Goal: Task Accomplishment & Management: Complete application form

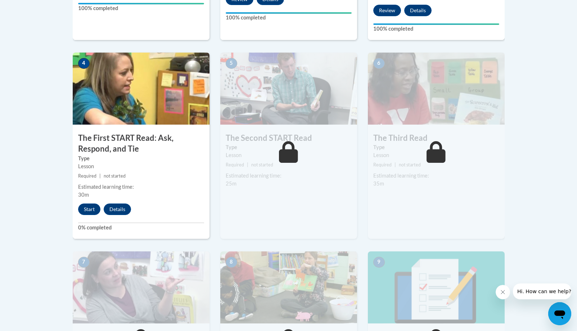
scroll to position [377, 0]
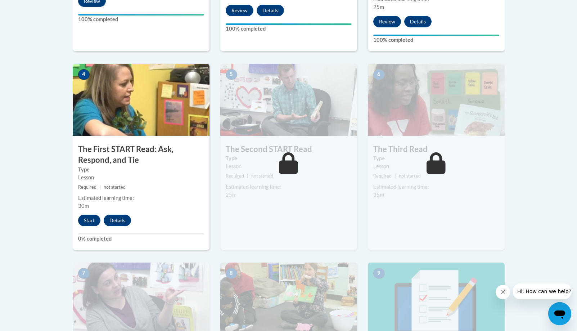
click at [93, 217] on button "Start" at bounding box center [89, 220] width 22 height 12
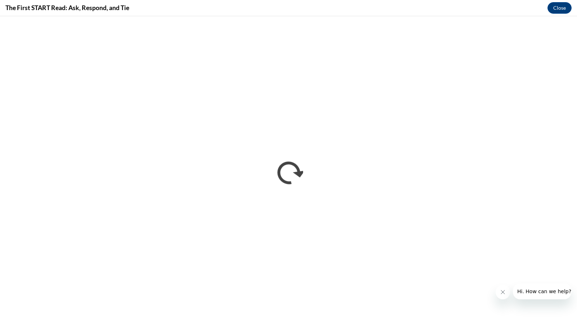
scroll to position [0, 0]
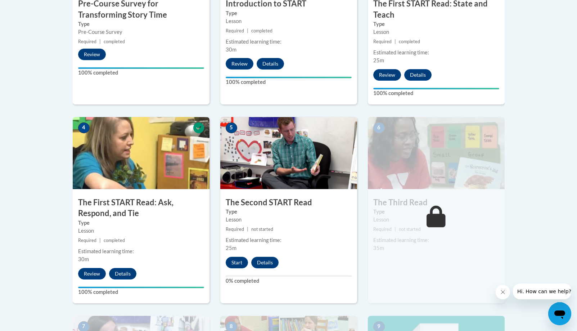
scroll to position [327, 0]
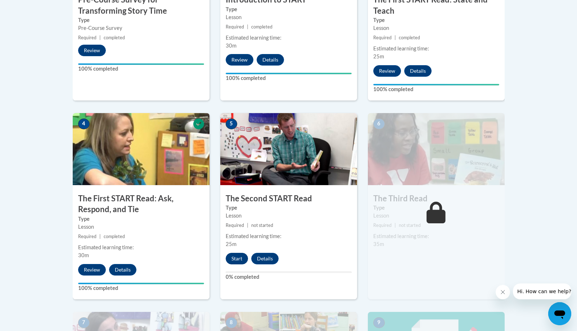
click at [233, 262] on button "Start" at bounding box center [237, 258] width 22 height 12
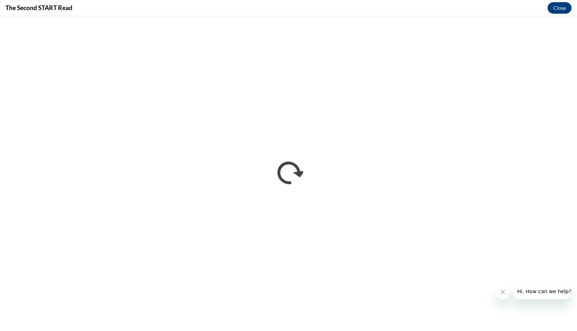
scroll to position [0, 0]
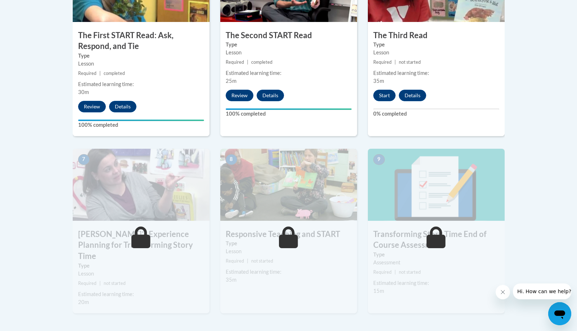
scroll to position [492, 0]
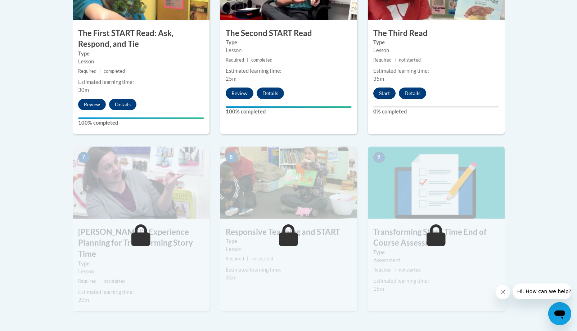
click at [384, 92] on button "Start" at bounding box center [384, 93] width 22 height 12
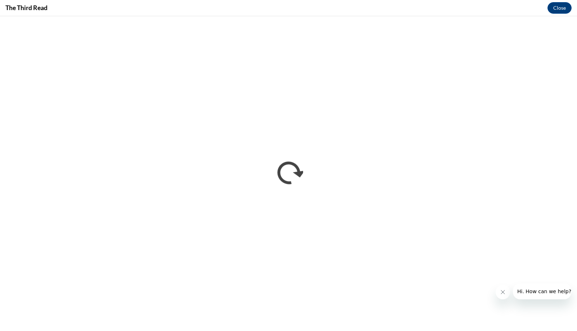
scroll to position [0, 0]
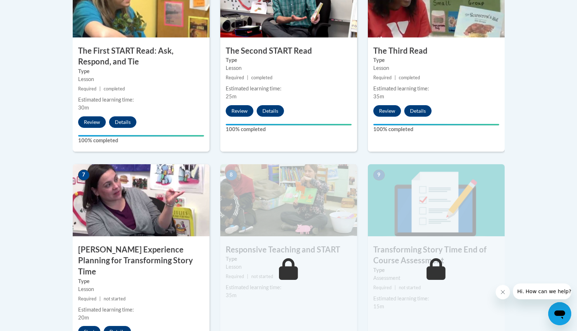
scroll to position [476, 0]
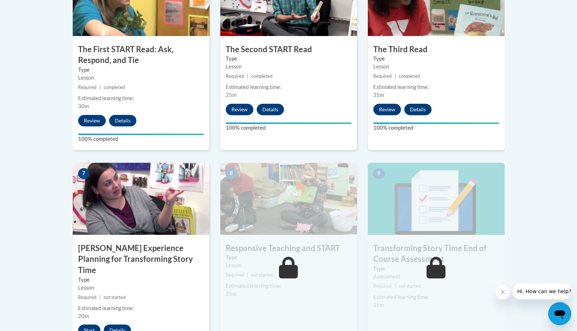
click at [92, 324] on button "Start" at bounding box center [89, 330] width 22 height 12
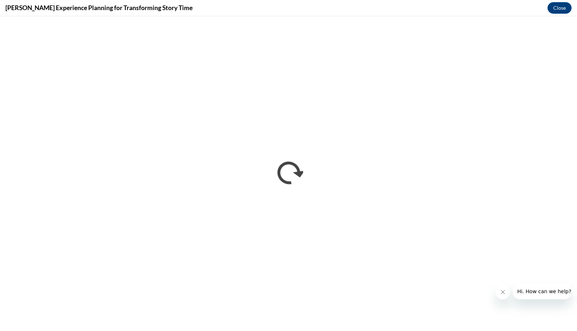
scroll to position [0, 0]
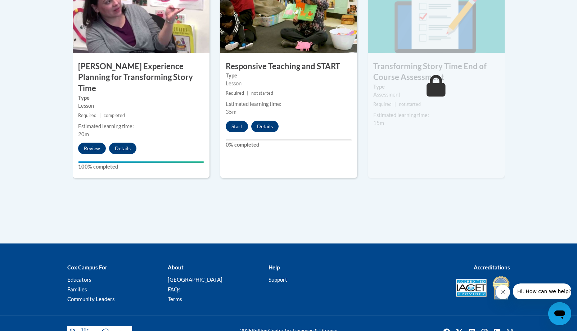
scroll to position [648, 0]
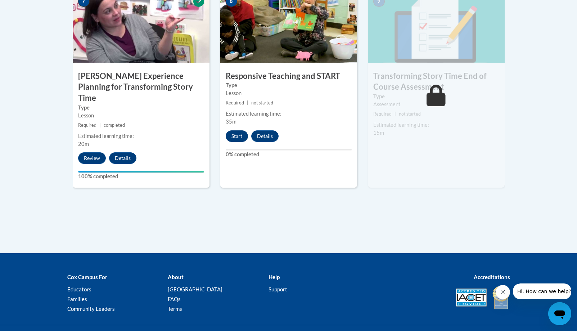
click at [239, 138] on button "Start" at bounding box center [237, 136] width 22 height 12
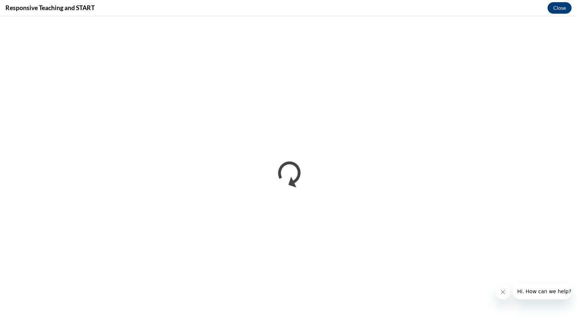
scroll to position [0, 0]
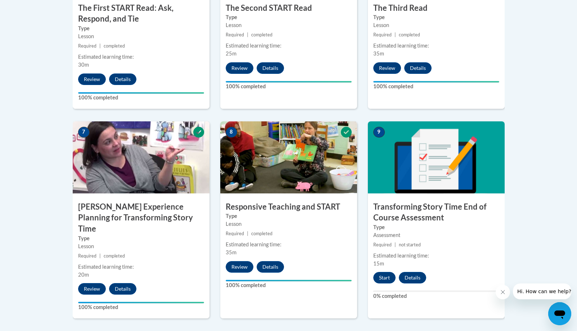
scroll to position [535, 0]
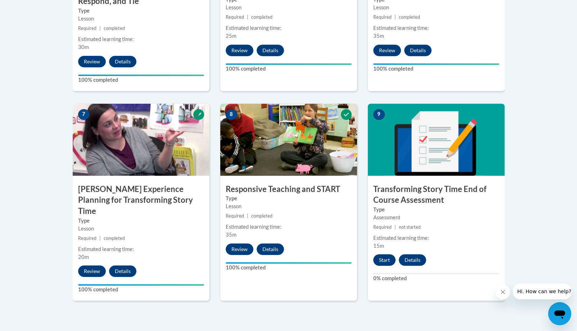
click at [385, 262] on button "Start" at bounding box center [384, 260] width 22 height 12
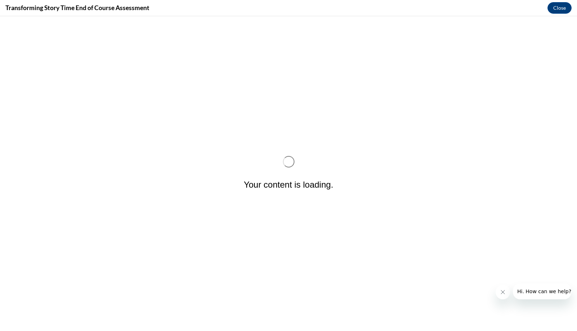
scroll to position [0, 0]
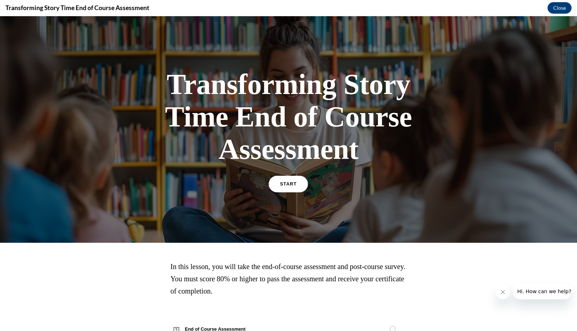
click at [303, 185] on link "START" at bounding box center [288, 184] width 39 height 17
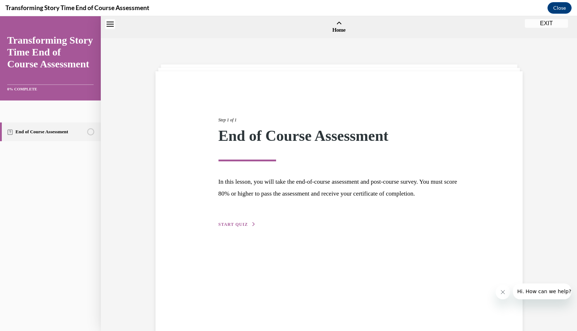
scroll to position [22, 0]
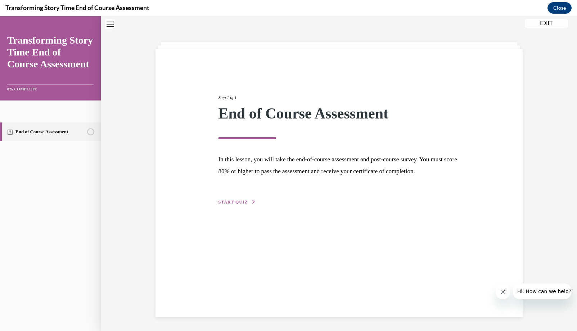
click at [240, 204] on span "START QUIZ" at bounding box center [232, 201] width 29 height 5
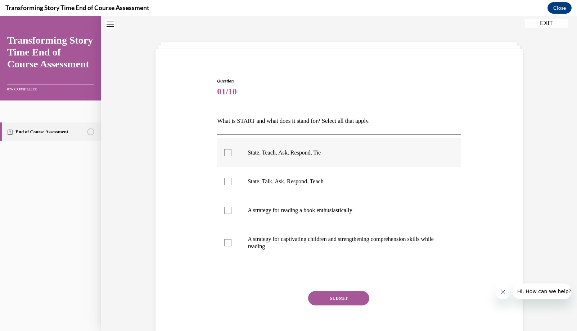
click at [265, 155] on p "State, Teach, Ask, Respond, Tie" at bounding box center [344, 152] width 195 height 7
click at [231, 155] on input "State, Teach, Ask, Respond, Tie" at bounding box center [227, 152] width 7 height 7
checkbox input "true"
click at [333, 300] on button "SUBMIT" at bounding box center [338, 298] width 61 height 14
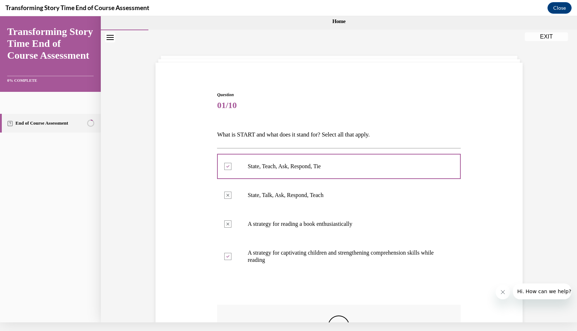
scroll to position [0, 0]
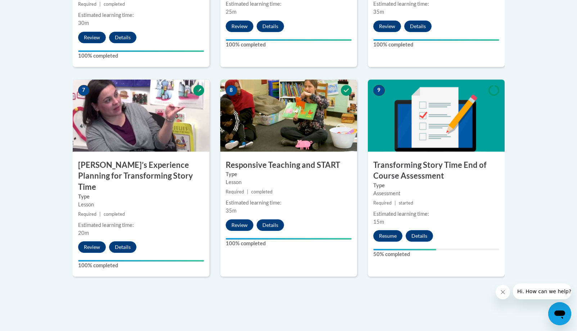
scroll to position [567, 0]
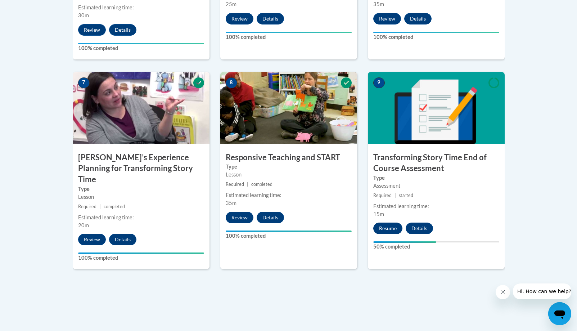
click at [384, 229] on button "Resume" at bounding box center [387, 228] width 29 height 12
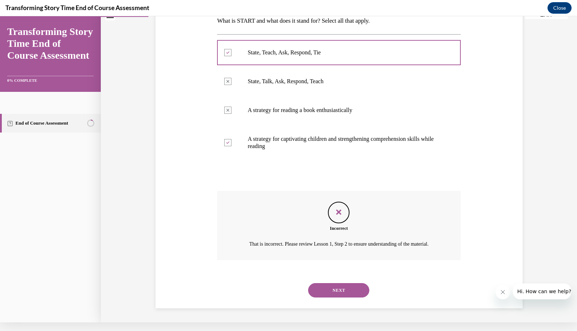
scroll to position [113, 0]
click at [336, 288] on button "NEXT" at bounding box center [338, 290] width 61 height 14
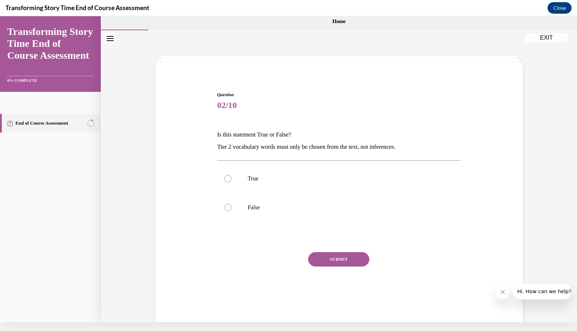
scroll to position [0, 0]
click at [304, 202] on label "False" at bounding box center [339, 207] width 244 height 29
click at [231, 204] on input "False" at bounding box center [227, 207] width 7 height 7
radio input "true"
click at [318, 255] on button "SUBMIT" at bounding box center [338, 259] width 61 height 14
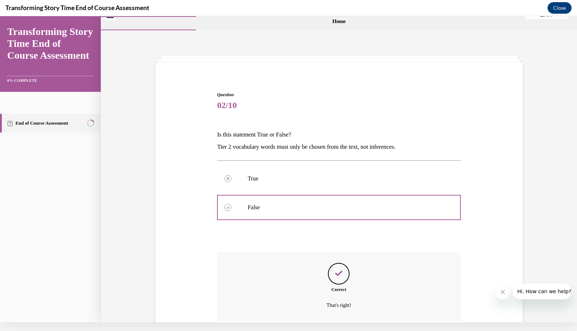
scroll to position [53, 0]
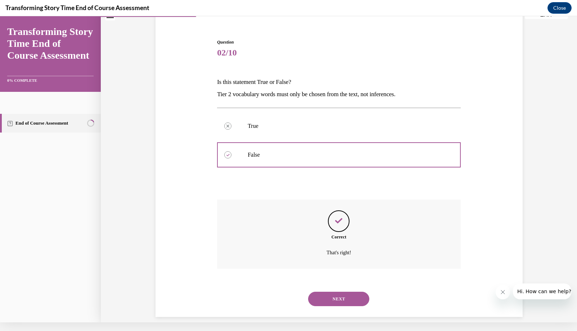
click at [327, 301] on div "NEXT" at bounding box center [339, 298] width 244 height 29
click at [329, 291] on button "NEXT" at bounding box center [338, 298] width 61 height 14
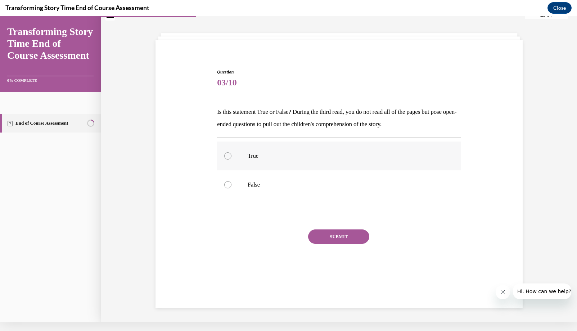
click at [231, 154] on div at bounding box center [227, 155] width 7 height 7
click at [231, 154] on input "True" at bounding box center [227, 155] width 7 height 7
radio input "true"
click at [227, 156] on circle at bounding box center [228, 156] width 2 height 2
click at [227, 156] on input "True" at bounding box center [227, 155] width 7 height 7
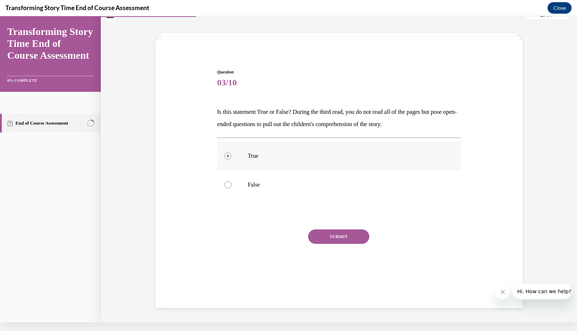
click at [227, 156] on circle at bounding box center [228, 156] width 2 height 2
click at [227, 156] on input "True" at bounding box center [227, 155] width 7 height 7
click at [235, 125] on p "Is this statement True or False? During the third read, you do not read all of …" at bounding box center [339, 118] width 244 height 24
click at [225, 155] on div at bounding box center [227, 155] width 7 height 7
click at [225, 155] on input "True" at bounding box center [227, 155] width 7 height 7
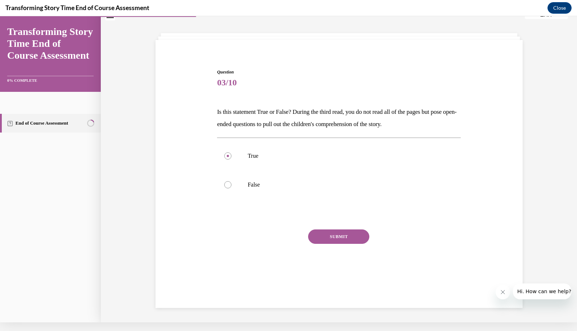
click at [296, 124] on p "Is this statement True or False? During the third read, you do not read all of …" at bounding box center [339, 118] width 244 height 24
click at [277, 59] on div "Question 03/10 Is this statement True or False? During the third read, you do n…" at bounding box center [338, 173] width 247 height 230
click at [240, 182] on label "False" at bounding box center [339, 184] width 244 height 29
click at [231, 182] on input "False" at bounding box center [227, 184] width 7 height 7
radio input "true"
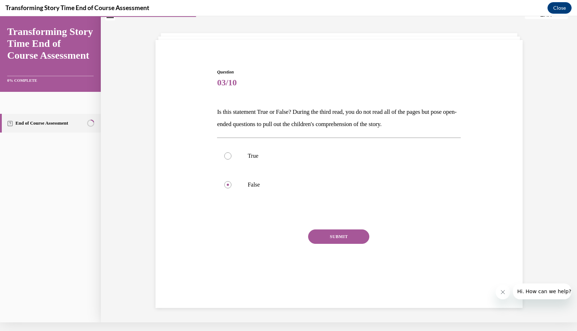
click at [332, 237] on button "SUBMIT" at bounding box center [338, 236] width 61 height 14
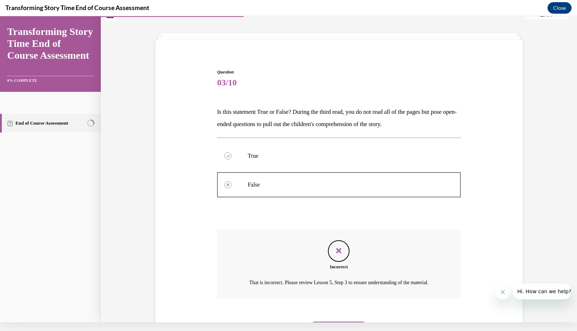
scroll to position [61, 0]
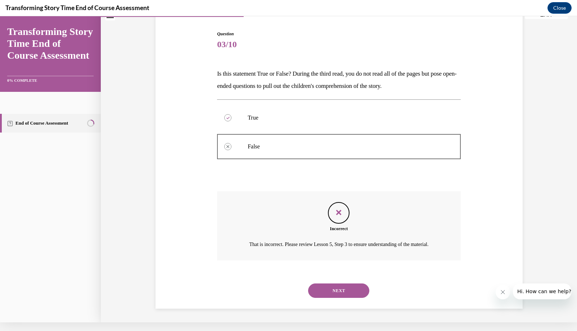
click at [330, 285] on button "NEXT" at bounding box center [338, 290] width 61 height 14
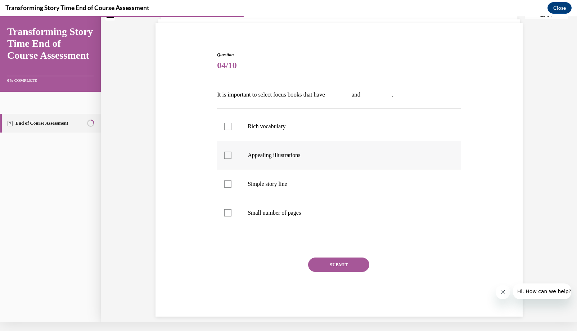
click at [228, 154] on div at bounding box center [227, 154] width 7 height 7
click at [228, 154] on input "Appealing illustrations" at bounding box center [227, 154] width 7 height 7
checkbox input "true"
click at [228, 128] on div at bounding box center [227, 126] width 7 height 7
click at [228, 128] on input "Rich vocabulary" at bounding box center [227, 126] width 7 height 7
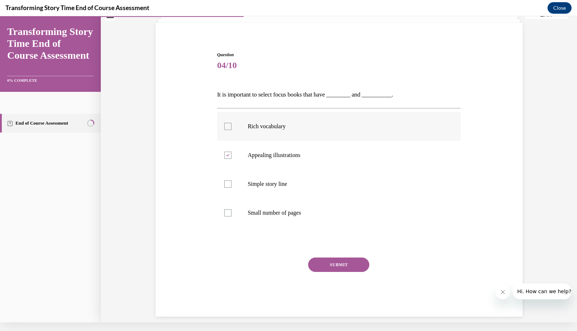
checkbox input "true"
click at [320, 261] on button "SUBMIT" at bounding box center [338, 264] width 61 height 14
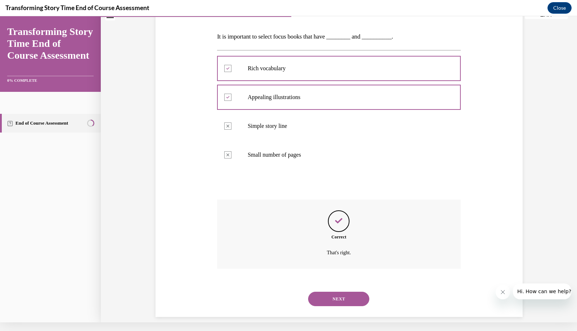
click at [318, 291] on button "NEXT" at bounding box center [338, 298] width 61 height 14
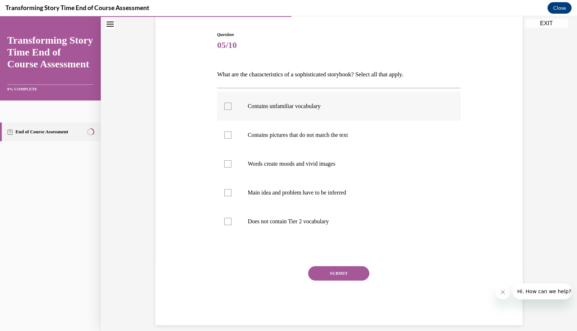
click at [230, 106] on div at bounding box center [227, 106] width 7 height 7
click at [230, 106] on input "Contains unfamiliar vocabulary" at bounding box center [227, 106] width 7 height 7
checkbox input "true"
click at [225, 162] on div at bounding box center [227, 163] width 7 height 7
click at [225, 162] on input "Words create moods and vivid images" at bounding box center [227, 163] width 7 height 7
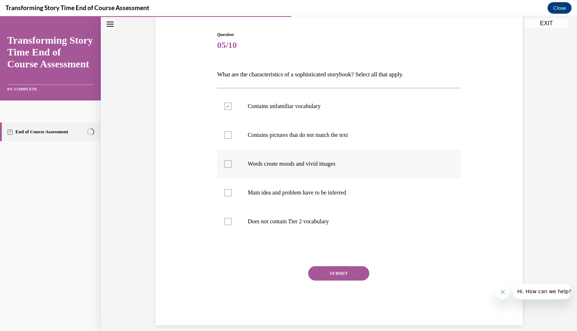
checkbox input "true"
click at [332, 275] on button "SUBMIT" at bounding box center [338, 273] width 61 height 14
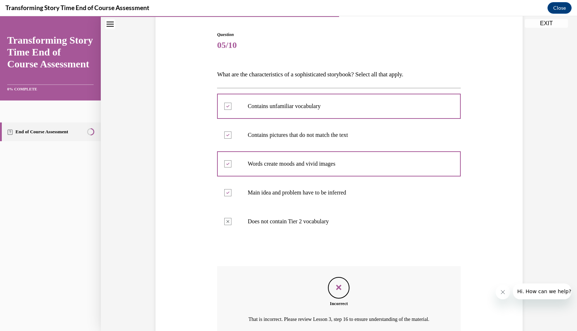
scroll to position [135, 0]
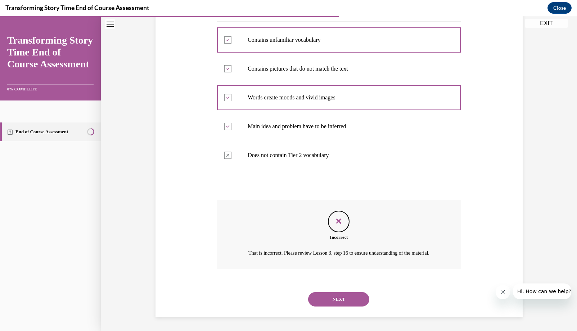
click at [325, 299] on button "NEXT" at bounding box center [338, 299] width 61 height 14
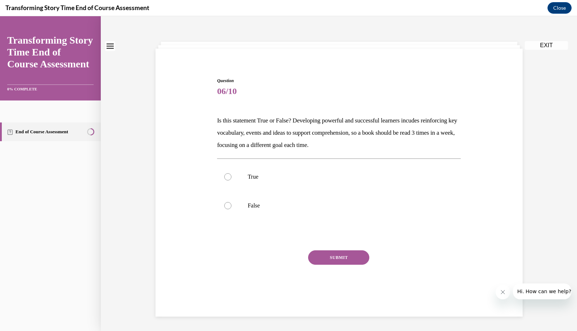
scroll to position [0, 0]
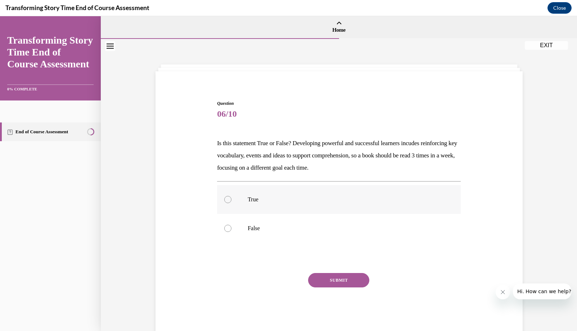
click at [279, 199] on p "True" at bounding box center [344, 199] width 195 height 7
click at [231, 199] on input "True" at bounding box center [227, 199] width 7 height 7
radio input "true"
click at [331, 278] on button "SUBMIT" at bounding box center [338, 280] width 61 height 14
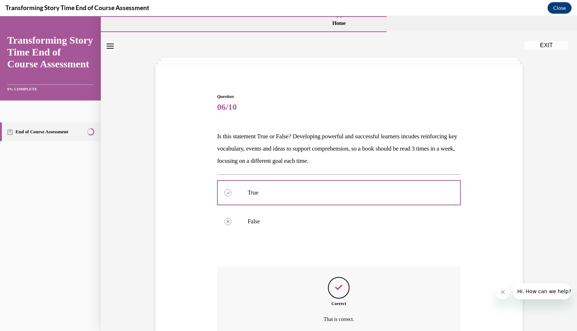
scroll to position [65, 0]
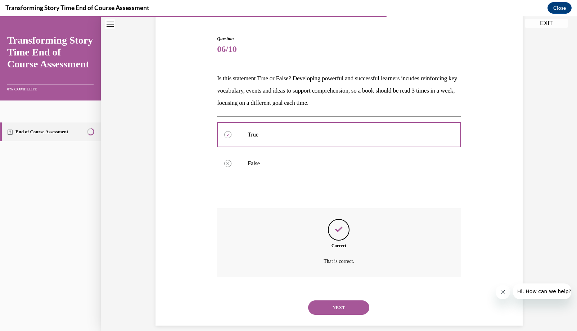
click at [334, 301] on button "NEXT" at bounding box center [338, 307] width 61 height 14
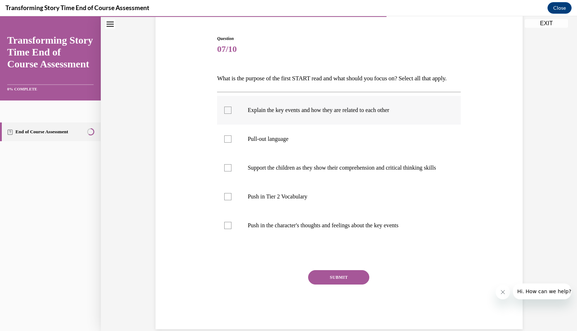
click at [232, 120] on label "Explain the key events and how they are related to each other" at bounding box center [339, 110] width 244 height 29
click at [231, 114] on input "Explain the key events and how they are related to each other" at bounding box center [227, 109] width 7 height 7
checkbox input "true"
click at [228, 200] on div at bounding box center [227, 196] width 7 height 7
click at [228, 200] on input "Push in Tier 2 Vocabulary" at bounding box center [227, 196] width 7 height 7
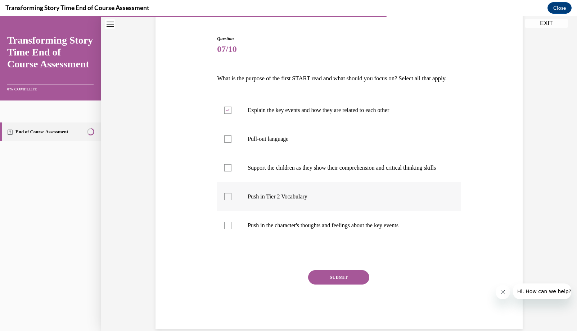
checkbox input "true"
click at [354, 171] on p "Support the children as they show their comprehension and critical thinking ski…" at bounding box center [344, 167] width 195 height 7
click at [231, 171] on input "Support the children as they show their comprehension and critical thinking ski…" at bounding box center [227, 167] width 7 height 7
checkbox input "true"
click at [331, 240] on label "Push in the character's thoughts and feelings about the key events" at bounding box center [339, 225] width 244 height 29
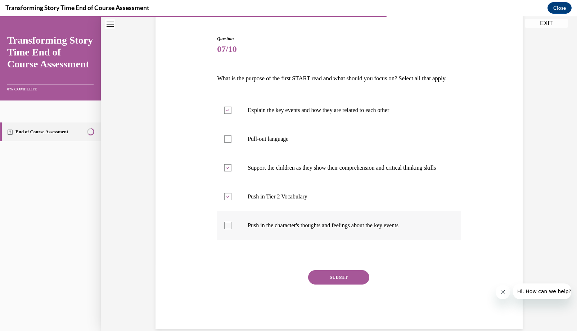
click at [231, 229] on input "Push in the character's thoughts and feelings about the key events" at bounding box center [227, 225] width 7 height 7
click at [331, 240] on label "Push in the character's thoughts and feelings about the key events" at bounding box center [339, 225] width 244 height 29
click at [231, 229] on input "Push in the character's thoughts and feelings about the key events" at bounding box center [227, 225] width 7 height 7
checkbox input "false"
click at [338, 284] on button "SUBMIT" at bounding box center [338, 277] width 61 height 14
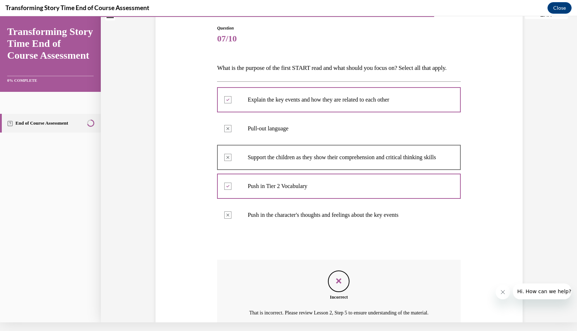
scroll to position [154, 0]
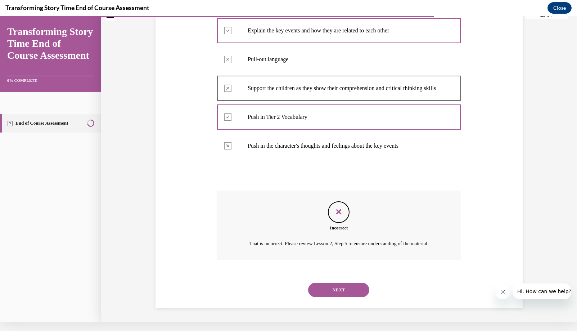
click at [322, 295] on button "NEXT" at bounding box center [338, 289] width 61 height 14
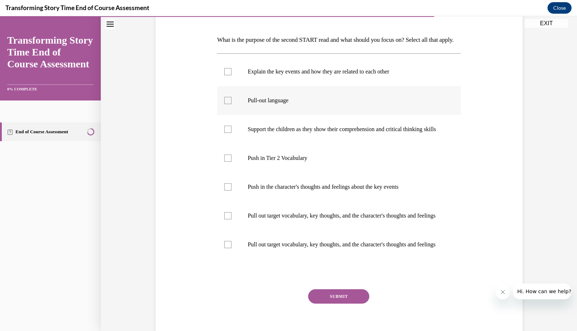
scroll to position [104, 0]
click at [305, 132] on p "Support the children as they show their comprehension and critical thinking ski…" at bounding box center [344, 128] width 195 height 7
click at [231, 132] on input "Support the children as they show their comprehension and critical thinking ski…" at bounding box center [227, 128] width 7 height 7
checkbox input "true"
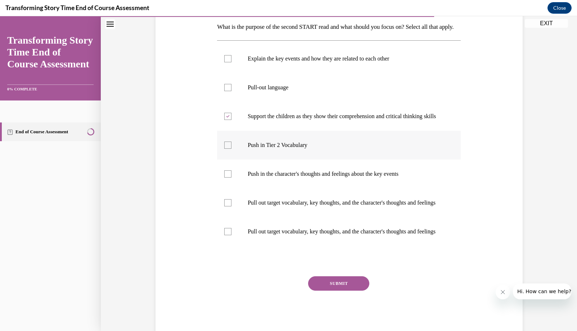
scroll to position [117, 0]
click at [339, 159] on label "Push in Tier 2 Vocabulary" at bounding box center [339, 144] width 244 height 29
click at [231, 148] on input "Push in Tier 2 Vocabulary" at bounding box center [227, 144] width 7 height 7
checkbox input "true"
click at [336, 187] on label "Push in the character's thoughts and feelings about the key events" at bounding box center [339, 173] width 244 height 29
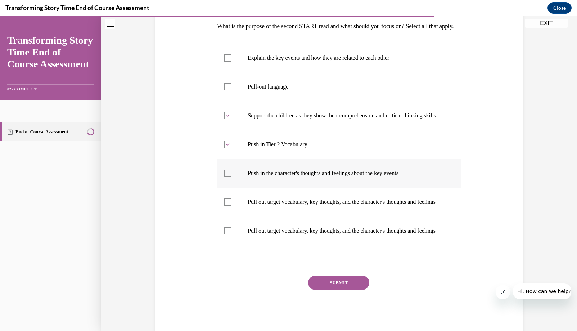
click at [231, 177] on input "Push in the character's thoughts and feelings about the key events" at bounding box center [227, 172] width 7 height 7
checkbox input "true"
click at [329, 159] on label "Push in Tier 2 Vocabulary" at bounding box center [339, 144] width 244 height 29
click at [231, 148] on input "Push in Tier 2 Vocabulary" at bounding box center [227, 144] width 7 height 7
checkbox input "false"
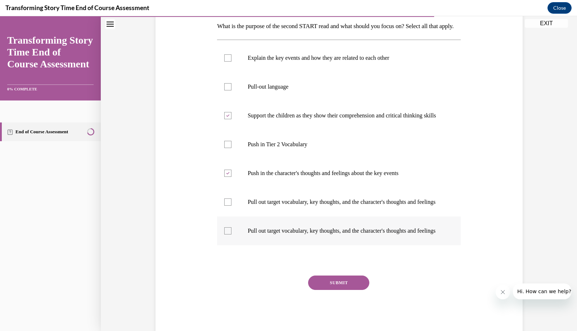
click at [330, 234] on p "Pull out target vocabulary, key thoughts, and the character's thoughts and feel…" at bounding box center [344, 230] width 195 height 7
click at [231, 234] on input "Pull out target vocabulary, key thoughts, and the character's thoughts and feel…" at bounding box center [227, 230] width 7 height 7
click at [337, 234] on p "Pull out target vocabulary, key thoughts, and the character's thoughts and feel…" at bounding box center [344, 230] width 195 height 7
click at [231, 234] on input "Pull out target vocabulary, key thoughts, and the character's thoughts and feel…" at bounding box center [227, 230] width 7 height 7
checkbox input "false"
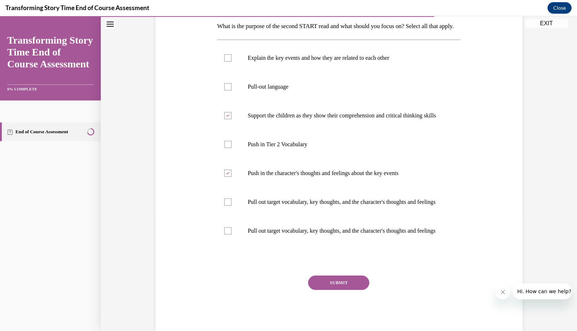
click at [333, 290] on button "SUBMIT" at bounding box center [338, 282] width 61 height 14
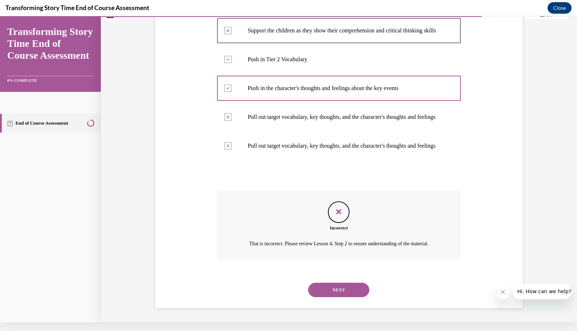
scroll to position [226, 0]
click at [340, 285] on button "NEXT" at bounding box center [338, 289] width 61 height 14
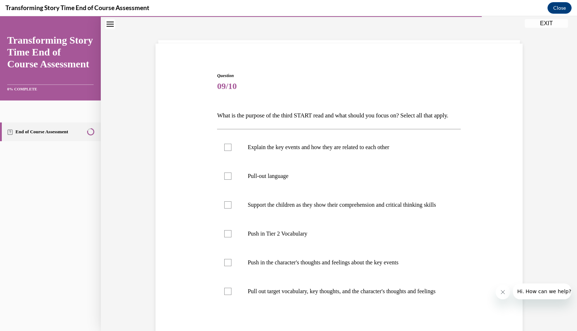
scroll to position [33, 0]
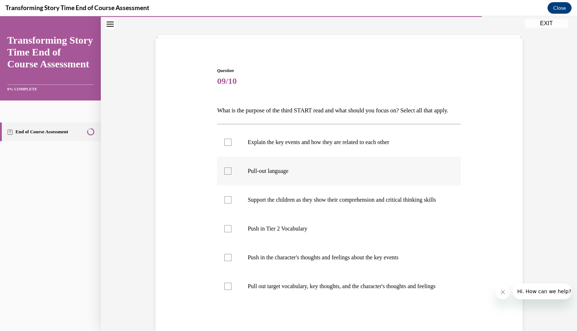
click at [296, 185] on label "Pull-out language" at bounding box center [339, 170] width 244 height 29
click at [231, 174] on input "Pull-out language" at bounding box center [227, 170] width 7 height 7
checkbox input "true"
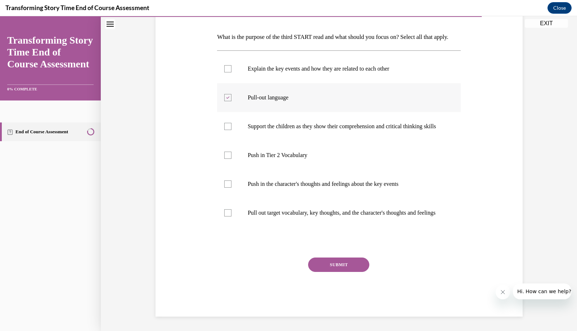
scroll to position [114, 0]
click at [310, 130] on p "Support the children as they show their comprehension and critical thinking ski…" at bounding box center [344, 126] width 195 height 7
click at [231, 130] on input "Support the children as they show their comprehension and critical thinking ski…" at bounding box center [227, 126] width 7 height 7
checkbox input "true"
click at [324, 216] on p "Pull out target vocabulary, key thoughts, and the character's thoughts and feel…" at bounding box center [344, 212] width 195 height 7
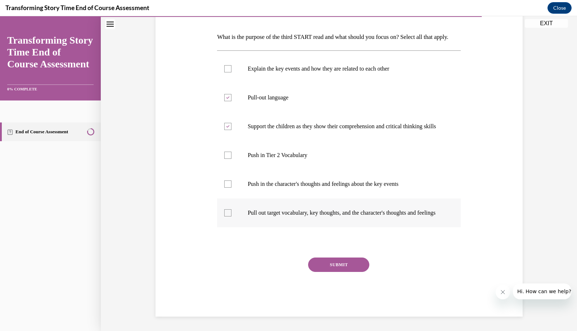
click at [231, 216] on input "Pull out target vocabulary, key thoughts, and the character's thoughts and feel…" at bounding box center [227, 212] width 7 height 7
checkbox input "true"
click at [331, 272] on button "SUBMIT" at bounding box center [338, 264] width 61 height 14
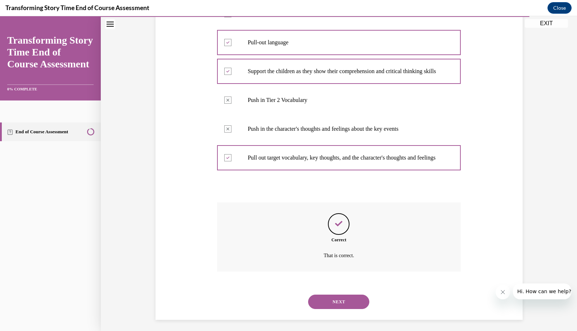
scroll to position [182, 0]
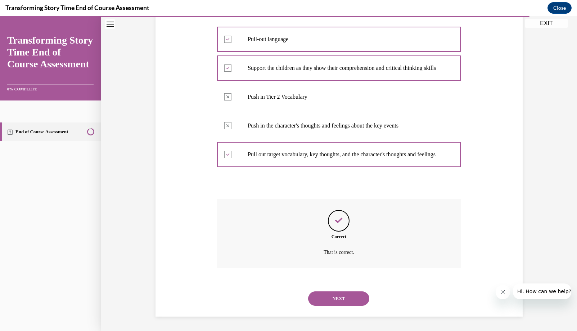
click at [334, 299] on button "NEXT" at bounding box center [338, 298] width 61 height 14
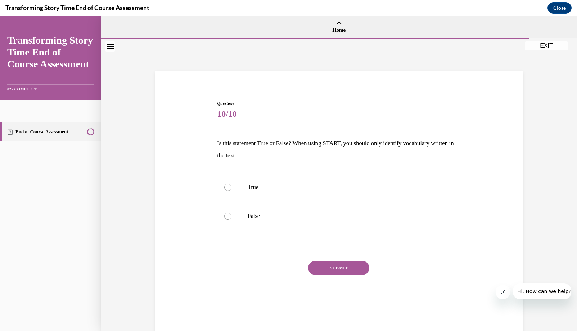
scroll to position [0, 0]
click at [276, 215] on p "False" at bounding box center [344, 215] width 195 height 7
click at [231, 215] on input "False" at bounding box center [227, 215] width 7 height 7
radio input "true"
click at [315, 272] on button "SUBMIT" at bounding box center [338, 267] width 61 height 14
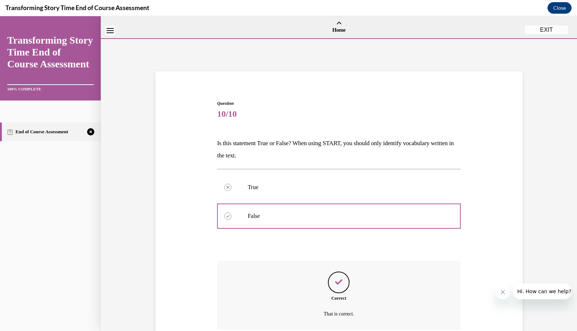
scroll to position [53, 0]
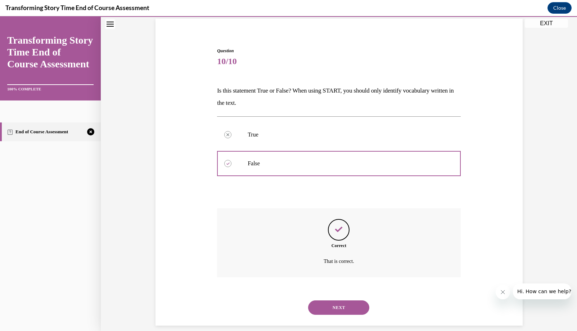
click at [325, 301] on button "NEXT" at bounding box center [338, 307] width 61 height 14
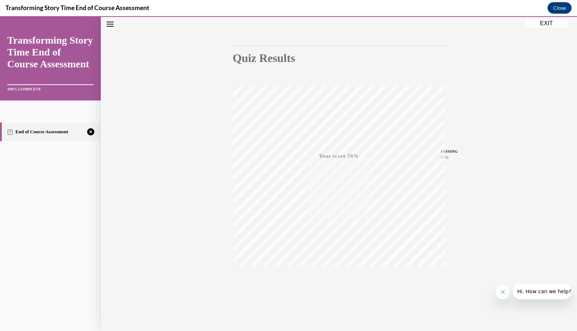
scroll to position [54, 0]
click at [343, 288] on icon "button" at bounding box center [339, 287] width 26 height 8
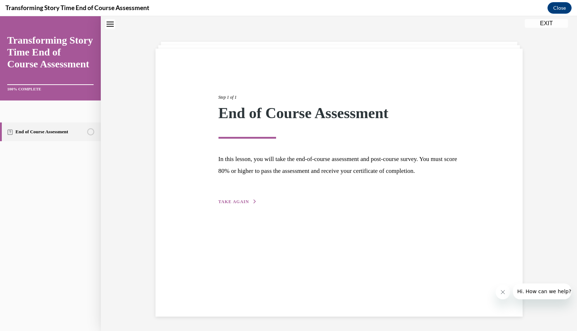
click at [247, 204] on span "TAKE AGAIN" at bounding box center [233, 201] width 31 height 5
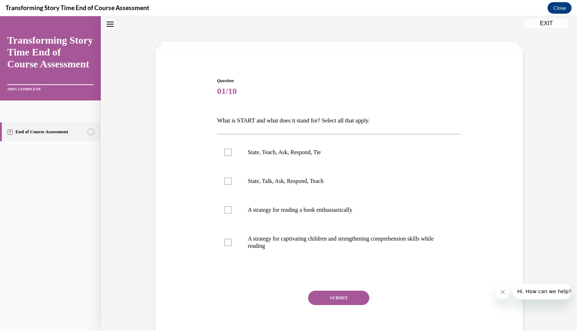
scroll to position [22, 0]
click at [296, 155] on p "State, Teach, Ask, Respond, Tie" at bounding box center [344, 152] width 195 height 7
click at [231, 155] on input "State, Teach, Ask, Respond, Tie" at bounding box center [227, 152] width 7 height 7
checkbox input "true"
click at [290, 249] on p "A strategy for captivating children and strengthening comprehension skills whil…" at bounding box center [344, 243] width 195 height 14
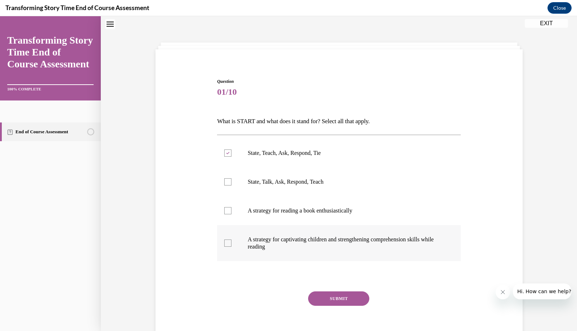
click at [231, 246] on input "A strategy for captivating children and strengthening comprehension skills whil…" at bounding box center [227, 242] width 7 height 7
checkbox input "true"
click at [329, 296] on button "SUBMIT" at bounding box center [338, 298] width 61 height 14
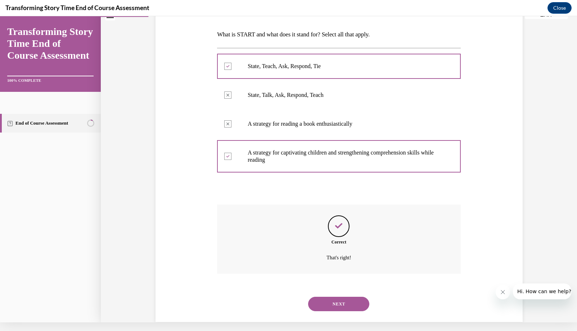
scroll to position [105, 0]
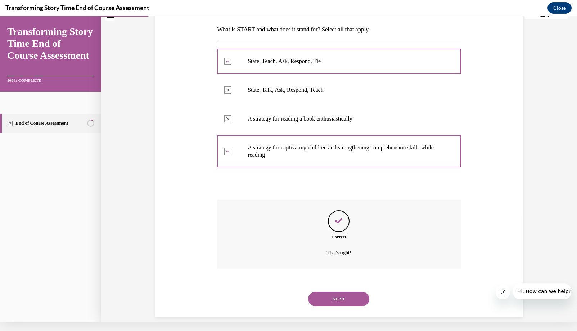
click at [333, 291] on button "NEXT" at bounding box center [338, 298] width 61 height 14
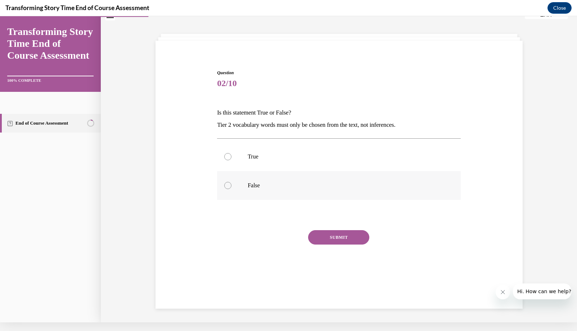
click at [269, 173] on label "False" at bounding box center [339, 185] width 244 height 29
click at [231, 182] on input "False" at bounding box center [227, 185] width 7 height 7
radio input "true"
click at [308, 233] on div "SUBMIT" at bounding box center [339, 248] width 244 height 36
click at [315, 236] on button "SUBMIT" at bounding box center [338, 237] width 61 height 14
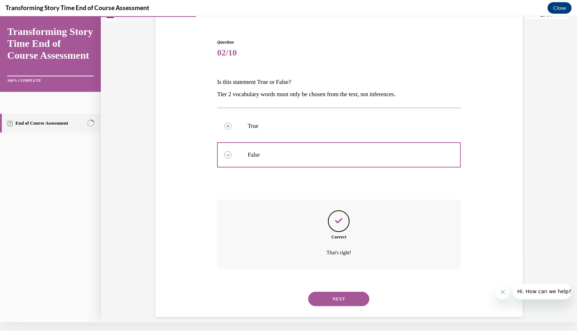
click at [325, 295] on button "NEXT" at bounding box center [338, 298] width 61 height 14
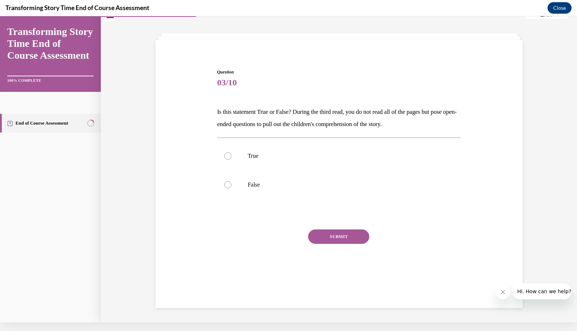
scroll to position [23, 0]
click at [259, 129] on p "Is this statement True or False? During the third read, you do not read all of …" at bounding box center [339, 118] width 244 height 24
click at [254, 120] on p "Is this statement True or False? During the third read, you do not read all of …" at bounding box center [339, 118] width 244 height 24
click at [239, 125] on p "Is this statement True or False? During the third read, you do not read all of …" at bounding box center [339, 118] width 244 height 24
click at [231, 127] on p "Is this statement True or False? During the third read, you do not read all of …" at bounding box center [339, 118] width 244 height 24
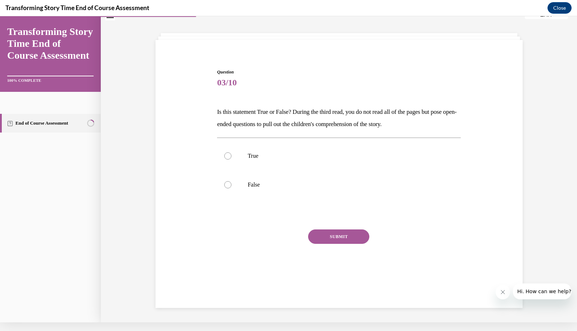
click at [227, 127] on p "Is this statement True or False? During the third read, you do not read all of …" at bounding box center [339, 118] width 244 height 24
click at [281, 119] on p "Is this statement True or False? During the third read, you do not read all of …" at bounding box center [339, 118] width 244 height 24
click at [260, 153] on p "True" at bounding box center [344, 155] width 195 height 7
click at [231, 153] on input "True" at bounding box center [227, 155] width 7 height 7
radio input "true"
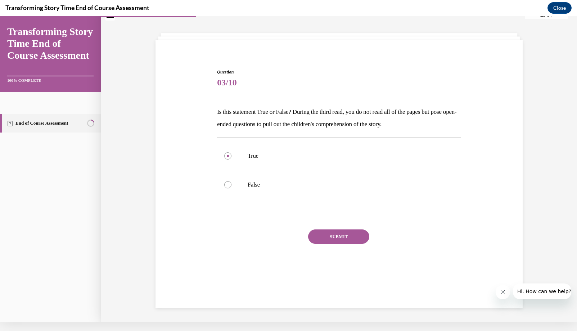
click at [319, 199] on div "True False" at bounding box center [339, 169] width 244 height 65
click at [320, 210] on div at bounding box center [339, 214] width 244 height 9
click at [342, 206] on div "Question 03/10 Is this statement True or False? During the third read, you do n…" at bounding box center [339, 178] width 244 height 219
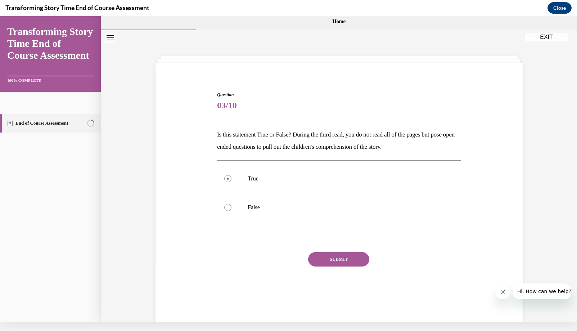
scroll to position [0, 0]
click at [347, 261] on button "SUBMIT" at bounding box center [338, 259] width 61 height 14
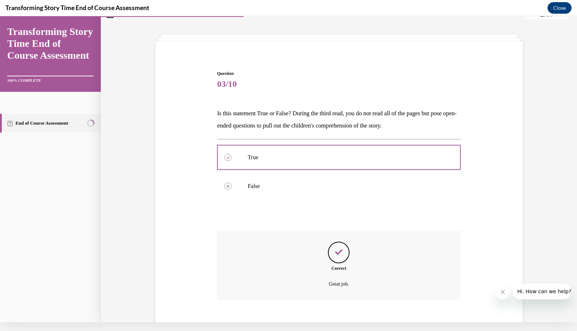
scroll to position [53, 0]
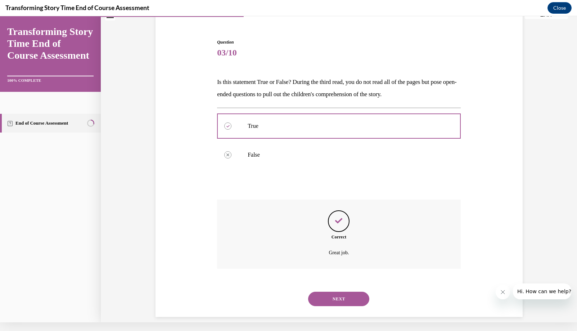
click at [343, 299] on div "NEXT" at bounding box center [339, 298] width 244 height 29
click at [343, 291] on button "NEXT" at bounding box center [338, 298] width 61 height 14
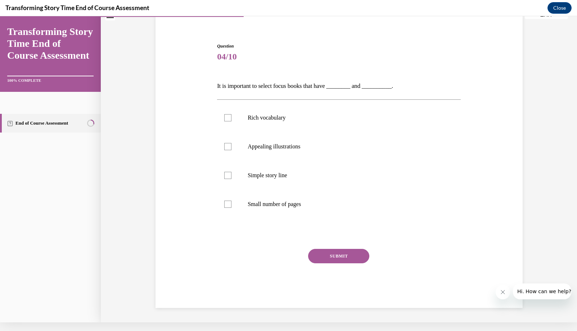
scroll to position [40, 0]
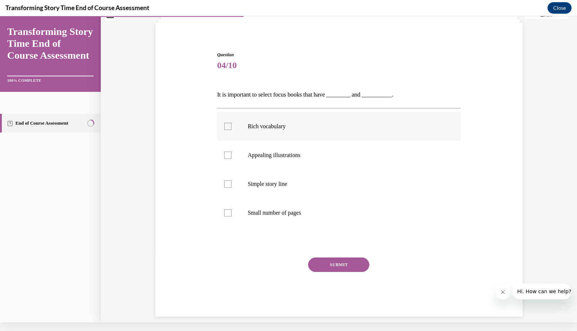
click at [267, 120] on label "Rich vocabulary" at bounding box center [339, 126] width 244 height 29
click at [231, 123] on input "Rich vocabulary" at bounding box center [227, 126] width 7 height 7
checkbox input "true"
click at [265, 144] on label "Appealing illustrations" at bounding box center [339, 155] width 244 height 29
click at [231, 151] on input "Appealing illustrations" at bounding box center [227, 154] width 7 height 7
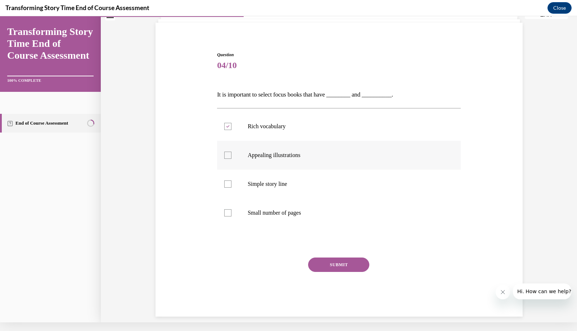
checkbox input "true"
click at [320, 253] on div "Question 04/10 It is important to select focus books that have ________ and ___…" at bounding box center [339, 183] width 244 height 265
click at [351, 265] on button "SUBMIT" at bounding box center [338, 264] width 61 height 14
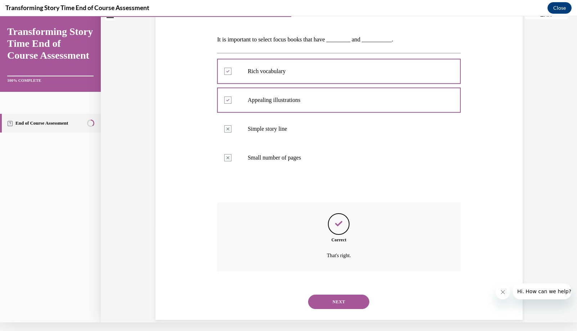
scroll to position [98, 0]
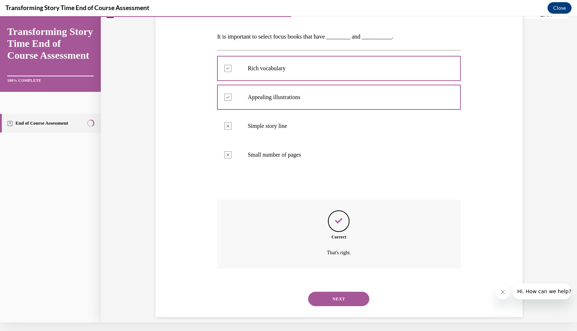
click at [344, 294] on button "NEXT" at bounding box center [338, 298] width 61 height 14
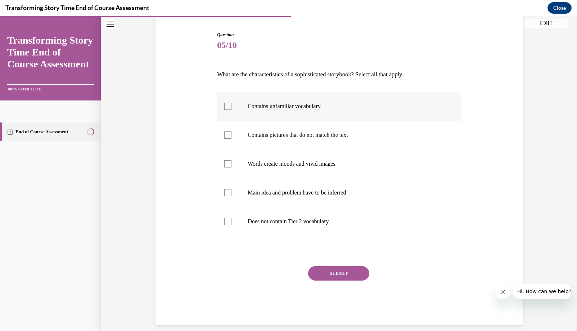
click at [385, 99] on label "Contains unfamiliar vocabulary" at bounding box center [339, 106] width 244 height 29
click at [231, 103] on input "Contains unfamiliar vocabulary" at bounding box center [227, 106] width 7 height 7
checkbox input "true"
click at [370, 171] on label "Words create moods and vivid images" at bounding box center [339, 163] width 244 height 29
click at [231, 167] on input "Words create moods and vivid images" at bounding box center [227, 163] width 7 height 7
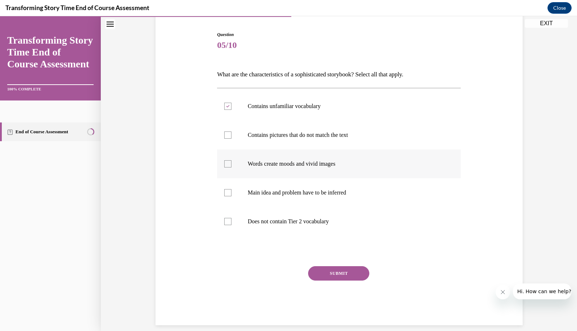
checkbox input "true"
click at [348, 195] on p "Main idea and problem have to be inferred" at bounding box center [344, 192] width 195 height 7
click at [231, 195] on input "Main idea and problem have to be inferred" at bounding box center [227, 192] width 7 height 7
checkbox input "true"
click at [346, 272] on button "SUBMIT" at bounding box center [338, 273] width 61 height 14
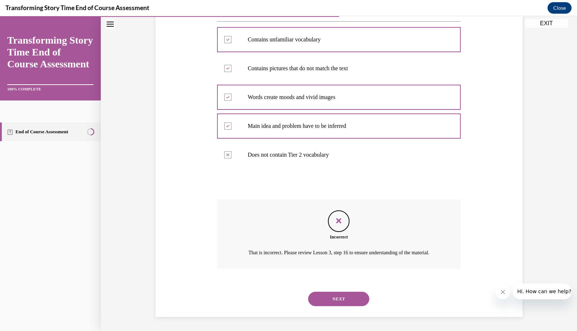
scroll to position [135, 0]
click at [327, 299] on button "NEXT" at bounding box center [338, 299] width 61 height 14
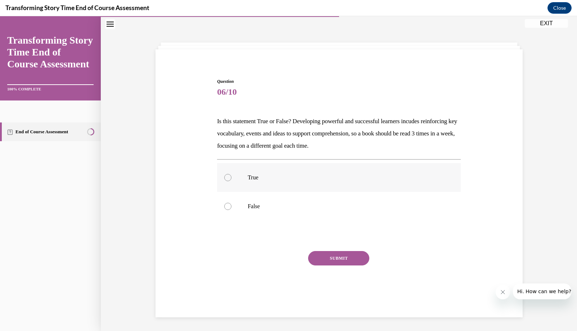
click at [315, 175] on p "True" at bounding box center [344, 177] width 195 height 7
click at [231, 175] on input "True" at bounding box center [227, 177] width 7 height 7
radio input "true"
click at [336, 257] on button "SUBMIT" at bounding box center [338, 258] width 61 height 14
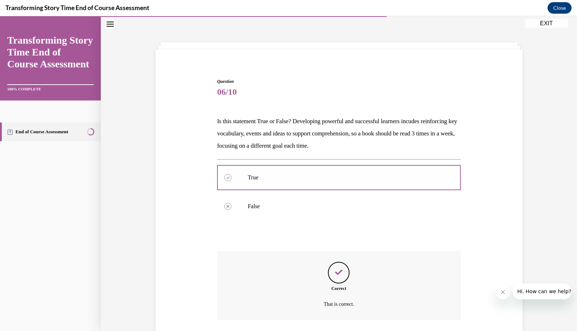
scroll to position [65, 0]
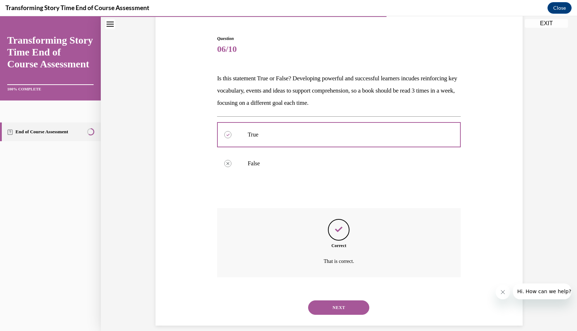
click at [329, 302] on button "NEXT" at bounding box center [338, 307] width 61 height 14
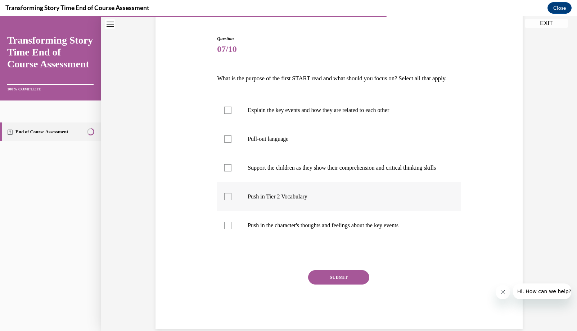
click at [333, 200] on p "Push in Tier 2 Vocabulary" at bounding box center [344, 196] width 195 height 7
click at [231, 200] on input "Push in Tier 2 Vocabulary" at bounding box center [227, 196] width 7 height 7
checkbox input "true"
click at [332, 237] on label "Push in the character's thoughts and feelings about the key events" at bounding box center [339, 225] width 244 height 29
click at [231, 229] on input "Push in the character's thoughts and feelings about the key events" at bounding box center [227, 225] width 7 height 7
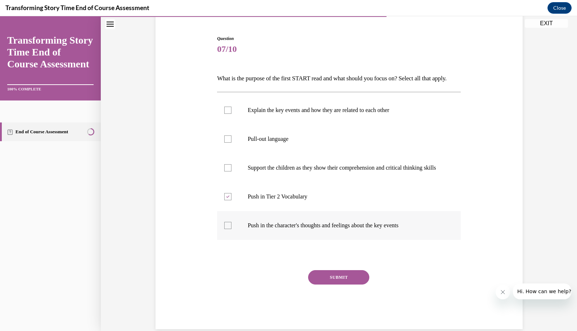
checkbox input "true"
click at [353, 114] on p "Explain the key events and how they are related to each other" at bounding box center [344, 109] width 195 height 7
click at [231, 114] on input "Explain the key events and how they are related to each other" at bounding box center [227, 109] width 7 height 7
checkbox input "true"
click at [344, 284] on button "SUBMIT" at bounding box center [338, 277] width 61 height 14
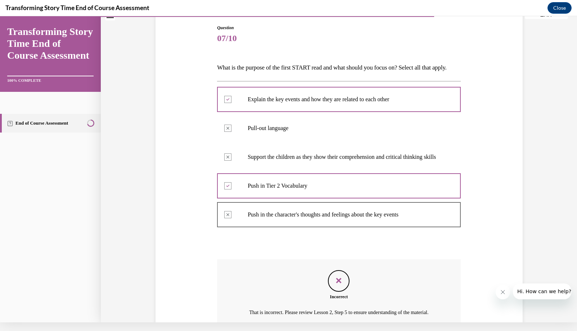
scroll to position [154, 0]
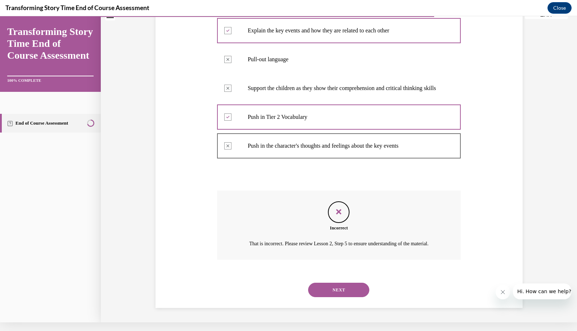
click at [344, 291] on button "NEXT" at bounding box center [338, 289] width 61 height 14
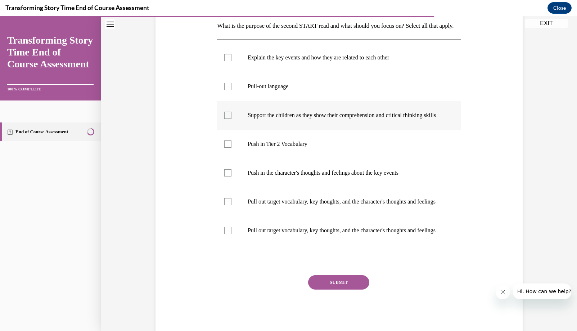
scroll to position [124, 0]
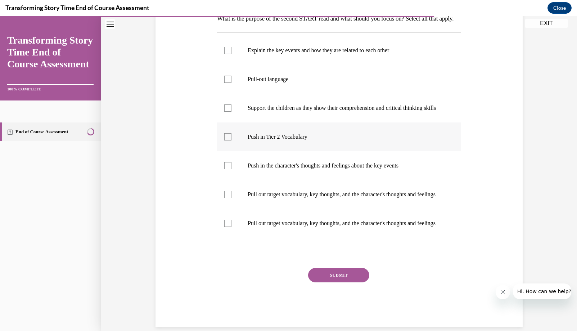
click at [318, 151] on label "Push in Tier 2 Vocabulary" at bounding box center [339, 136] width 244 height 29
click at [231, 140] on input "Push in Tier 2 Vocabulary" at bounding box center [227, 136] width 7 height 7
checkbox input "true"
click at [312, 169] on p "Push in the character's thoughts and feelings about the key events" at bounding box center [344, 165] width 195 height 7
click at [231, 169] on input "Push in the character's thoughts and feelings about the key events" at bounding box center [227, 165] width 7 height 7
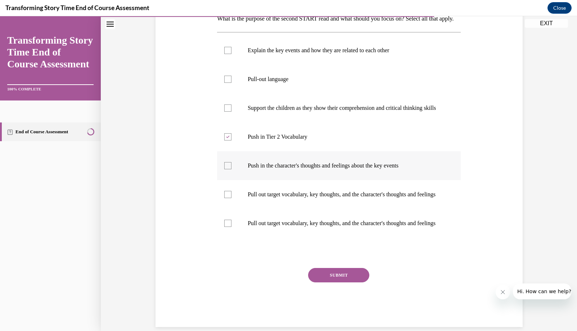
checkbox input "true"
click at [337, 282] on button "SUBMIT" at bounding box center [338, 275] width 61 height 14
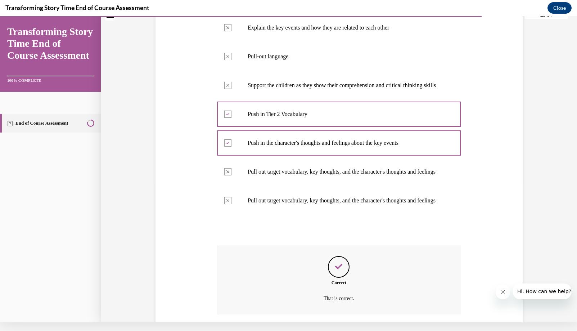
scroll to position [218, 0]
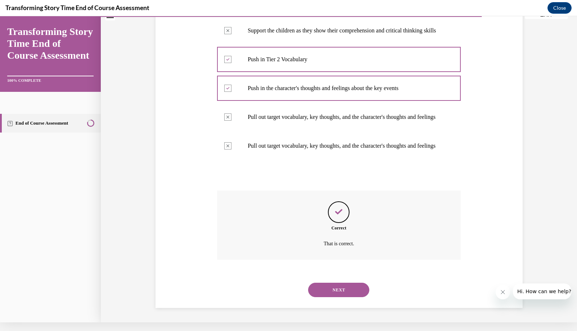
click at [341, 284] on button "NEXT" at bounding box center [338, 289] width 61 height 14
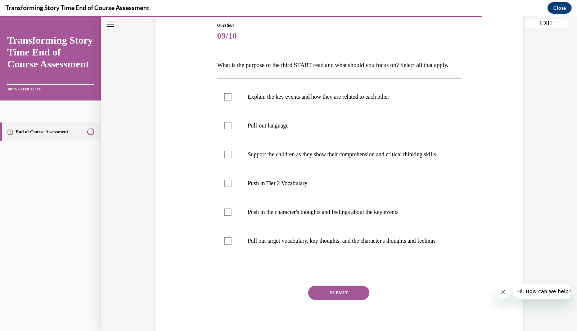
scroll to position [89, 0]
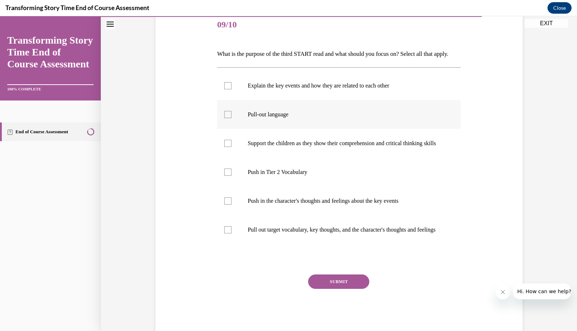
click at [231, 129] on label "Pull-out language" at bounding box center [339, 114] width 244 height 29
click at [231, 118] on input "Pull-out language" at bounding box center [227, 114] width 7 height 7
checkbox input "true"
click at [230, 147] on div at bounding box center [227, 143] width 7 height 7
click at [230, 147] on input "Support the children as they show their comprehension and critical thinking ski…" at bounding box center [227, 143] width 7 height 7
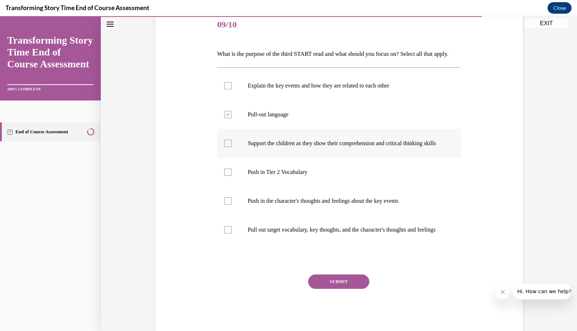
checkbox input "true"
click at [227, 233] on div at bounding box center [227, 229] width 7 height 7
click at [227, 233] on input "Pull out target vocabulary, key thoughts, and the character's thoughts and feel…" at bounding box center [227, 229] width 7 height 7
checkbox input "true"
click at [318, 288] on button "SUBMIT" at bounding box center [338, 281] width 61 height 14
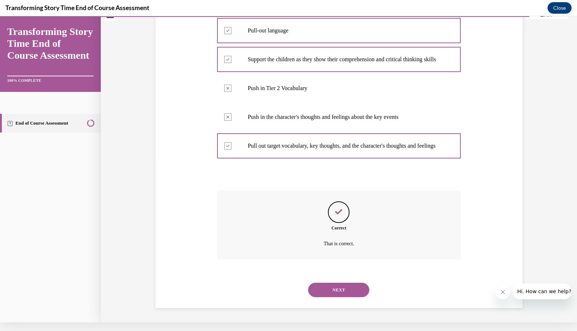
scroll to position [182, 0]
click at [321, 292] on button "NEXT" at bounding box center [338, 289] width 61 height 14
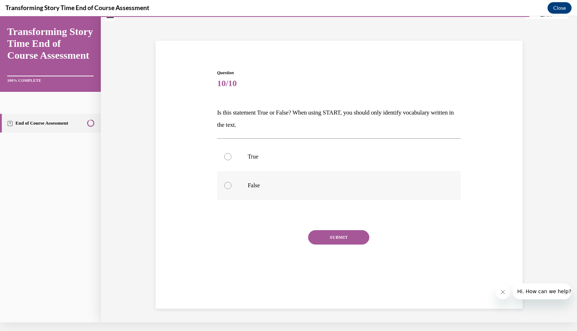
click at [297, 184] on p "False" at bounding box center [344, 185] width 195 height 7
click at [231, 184] on input "False" at bounding box center [227, 185] width 7 height 7
radio input "true"
click at [323, 240] on button "SUBMIT" at bounding box center [338, 237] width 61 height 14
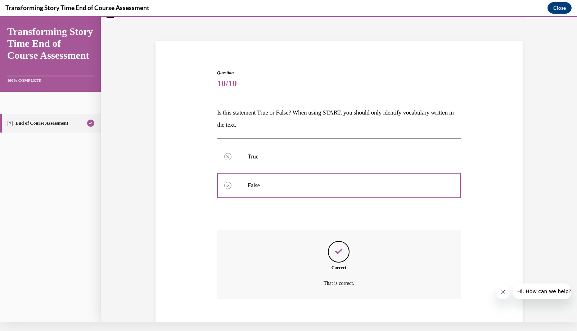
scroll to position [53, 0]
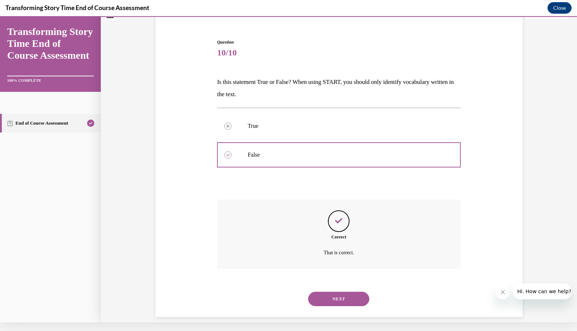
click at [334, 284] on div "NEXT" at bounding box center [339, 298] width 244 height 29
click at [333, 291] on button "NEXT" at bounding box center [338, 298] width 61 height 14
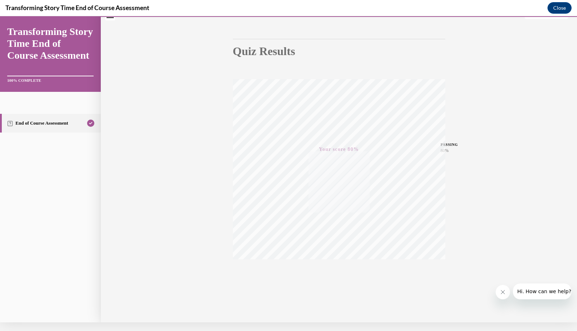
scroll to position [54, 0]
click at [561, 7] on button "Close" at bounding box center [559, 8] width 24 height 12
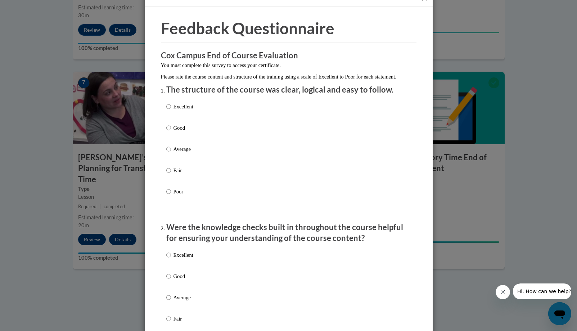
scroll to position [17, 0]
click at [168, 174] on input "Fair" at bounding box center [168, 170] width 5 height 8
radio input "true"
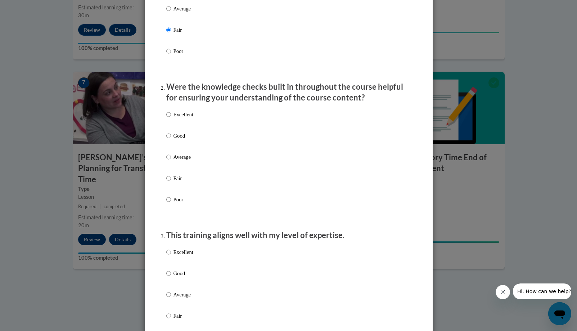
scroll to position [157, 0]
click at [176, 182] on p "Fair" at bounding box center [183, 178] width 20 height 8
click at [171, 182] on input "Fair" at bounding box center [168, 178] width 5 height 8
radio input "true"
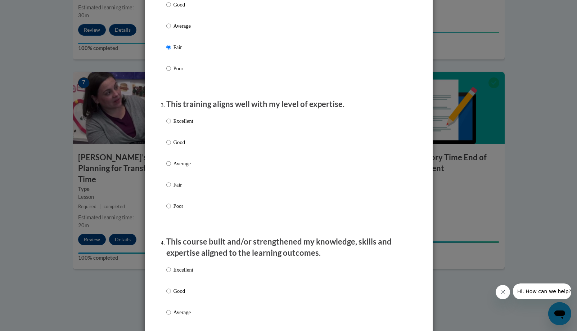
scroll to position [288, 0]
click at [191, 167] on p "Average" at bounding box center [183, 163] width 20 height 8
click at [171, 167] on input "Average" at bounding box center [168, 163] width 5 height 8
radio input "true"
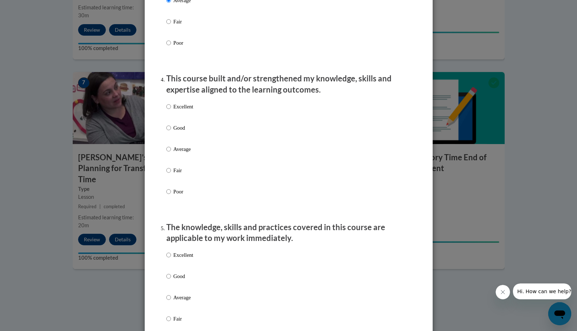
scroll to position [451, 0]
click at [179, 173] on p "Fair" at bounding box center [183, 169] width 20 height 8
click at [171, 173] on input "Fair" at bounding box center [168, 169] width 5 height 8
radio input "true"
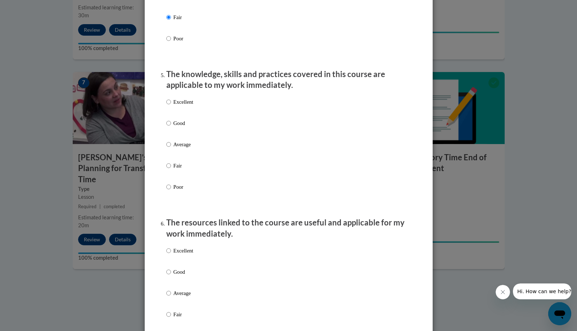
scroll to position [605, 0]
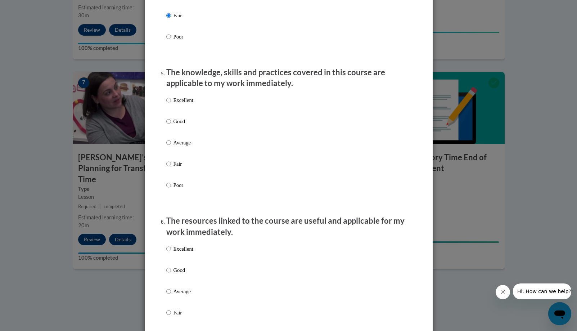
click at [178, 168] on p "Fair" at bounding box center [183, 164] width 20 height 8
click at [171, 168] on input "Fair" at bounding box center [168, 164] width 5 height 8
radio input "true"
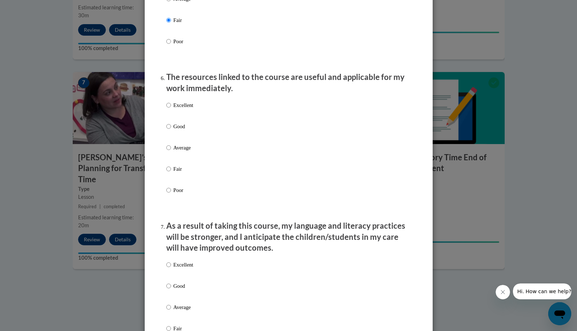
scroll to position [757, 0]
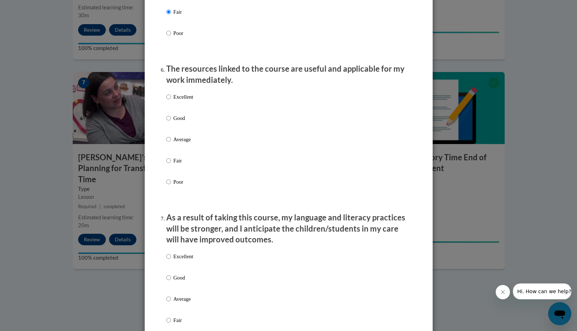
click at [192, 137] on div "Excellent Good Average Fair Poor" at bounding box center [179, 145] width 27 height 112
click at [190, 143] on p "Average" at bounding box center [183, 139] width 20 height 8
click at [171, 143] on input "Average" at bounding box center [168, 139] width 5 height 8
radio input "true"
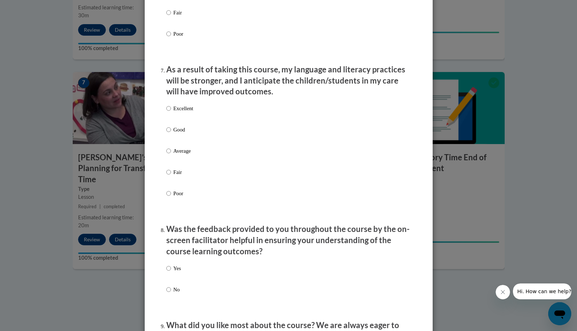
scroll to position [905, 0]
click at [185, 150] on p "Average" at bounding box center [183, 150] width 20 height 8
click at [171, 150] on input "Average" at bounding box center [168, 150] width 5 height 8
radio input "true"
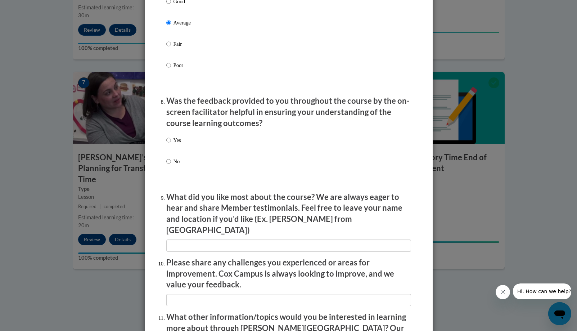
scroll to position [1033, 0]
click at [179, 141] on p "Yes" at bounding box center [177, 139] width 8 height 8
click at [171, 141] on input "Yes" at bounding box center [168, 139] width 5 height 8
radio input "true"
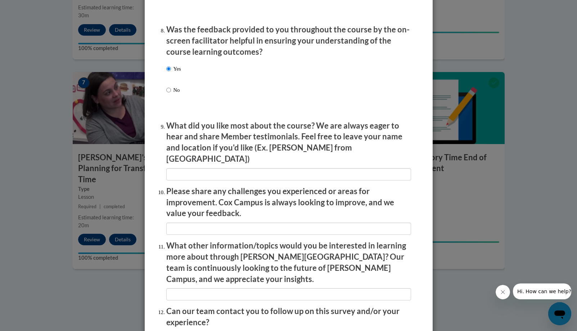
scroll to position [1113, 0]
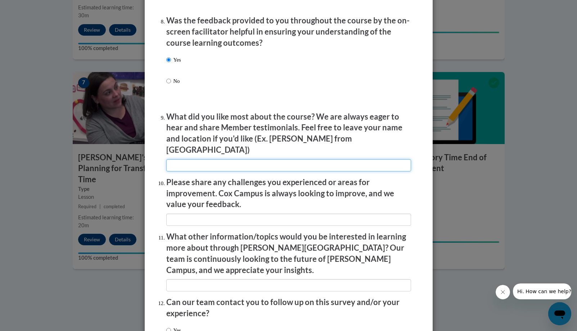
click at [251, 159] on input "textbox" at bounding box center [288, 165] width 245 height 12
type input "no"
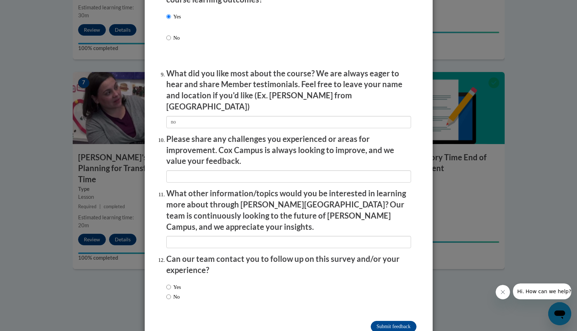
scroll to position [1156, 0]
click at [245, 188] on p "What other information/topics would you be interested in learning more about th…" at bounding box center [288, 210] width 245 height 44
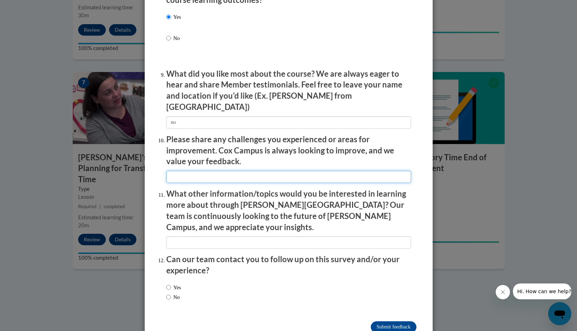
click at [252, 170] on input "textbox" at bounding box center [288, 176] width 245 height 12
type input "Your questions are super unclear in most of the check-ins"
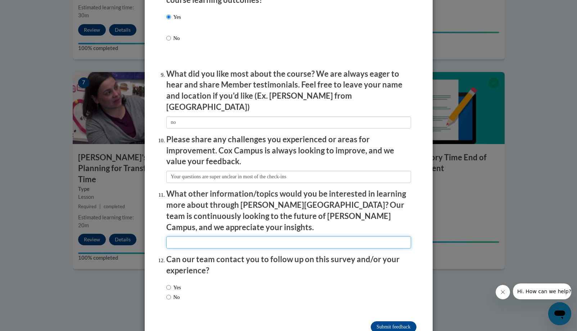
click at [245, 236] on input "textbox" at bounding box center [288, 242] width 245 height 12
type input "nah"
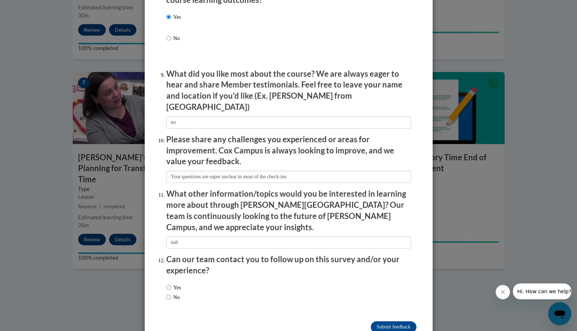
click at [242, 279] on div "Yes No" at bounding box center [288, 292] width 245 height 27
click at [171, 293] on label "No" at bounding box center [173, 297] width 14 height 8
click at [171, 293] on input "No" at bounding box center [168, 297] width 5 height 8
radio input "true"
click at [391, 321] on input "Submit feedback" at bounding box center [392, 327] width 45 height 12
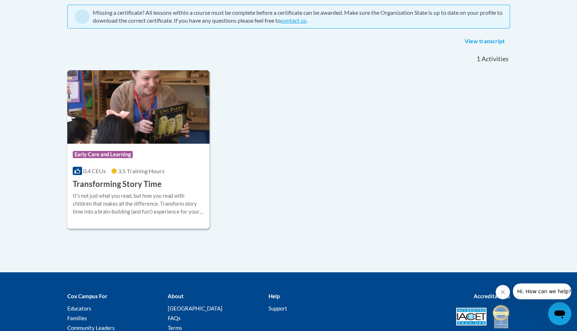
scroll to position [164, 0]
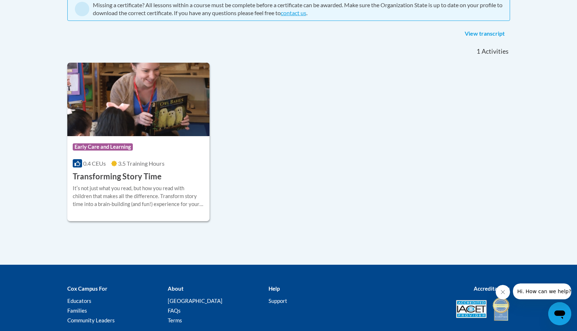
click at [167, 157] on div "Course Category: Early Care and Learning 0.4 CEUs 3.5 Training Hours COURSE Tra…" at bounding box center [138, 159] width 142 height 46
